Goal: Information Seeking & Learning: Learn about a topic

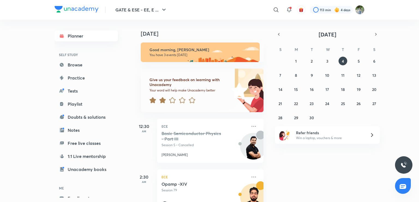
click at [85, 35] on link "Planner" at bounding box center [86, 36] width 63 height 11
click at [274, 10] on icon at bounding box center [275, 9] width 5 height 5
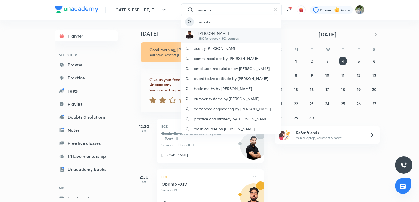
type input "vishal s"
click at [241, 37] on div "Vishal Soni 38K followers • 803 courses" at bounding box center [231, 35] width 100 height 15
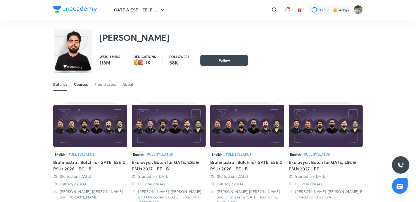
click at [77, 86] on div "Courses" at bounding box center [81, 84] width 14 height 5
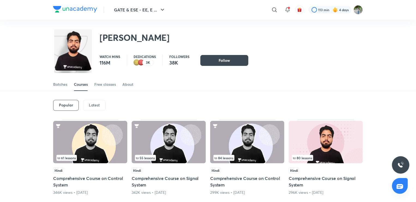
click at [92, 106] on p "Latest" at bounding box center [94, 105] width 11 height 4
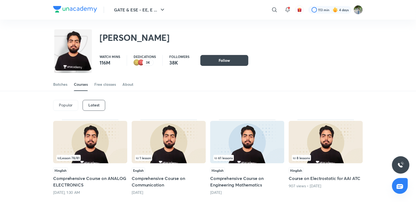
scroll to position [48, 0]
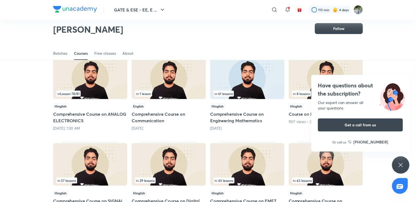
click at [254, 87] on img at bounding box center [247, 78] width 74 height 43
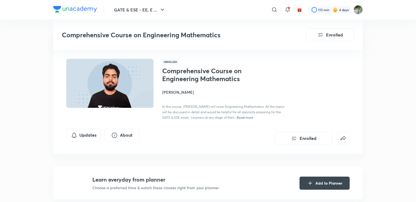
scroll to position [110, 0]
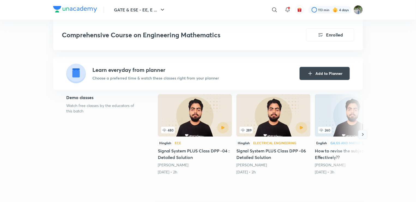
click at [363, 135] on icon "button" at bounding box center [363, 134] width 2 height 3
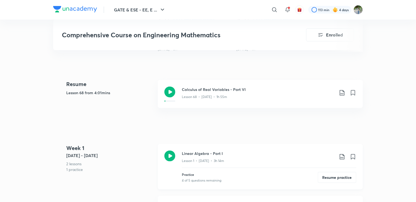
scroll to position [293, 0]
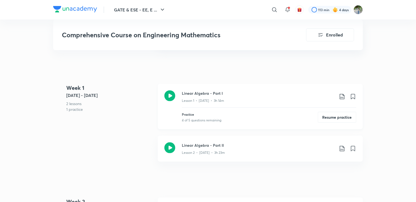
click at [170, 98] on icon at bounding box center [169, 96] width 11 height 11
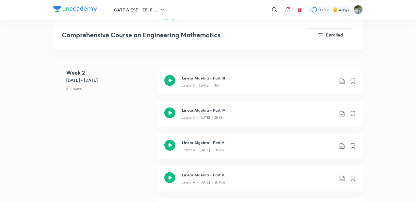
scroll to position [424, 0]
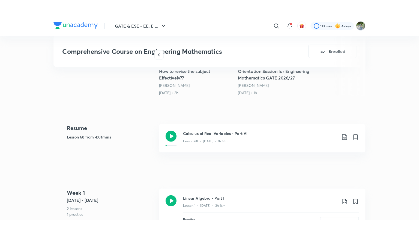
scroll to position [206, 0]
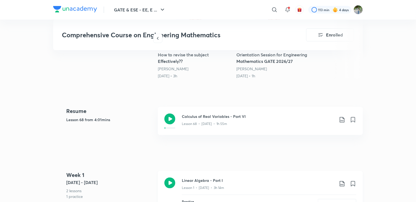
click at [171, 180] on icon at bounding box center [169, 183] width 11 height 11
